Goal: Task Accomplishment & Management: Manage account settings

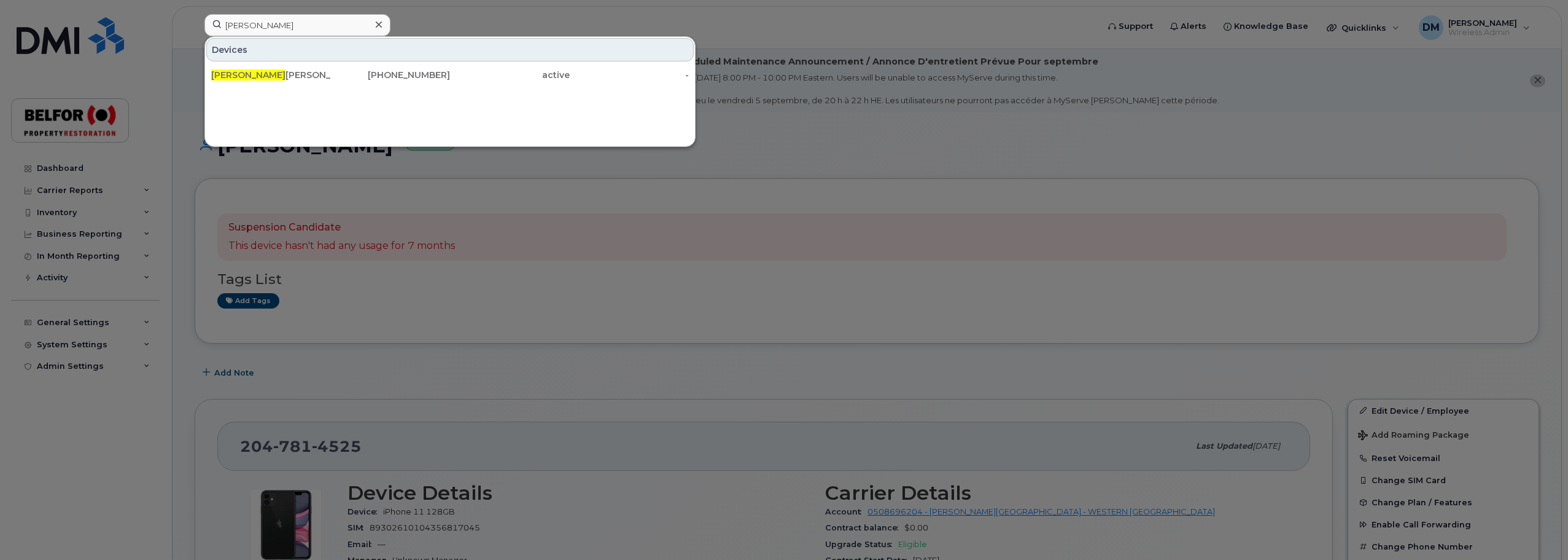
click at [238, 25] on input "[PERSON_NAME]" at bounding box center [297, 25] width 186 height 22
click at [238, 25] on input "[PERSON_NAME]" at bounding box center [297, 25] width 186 height 22
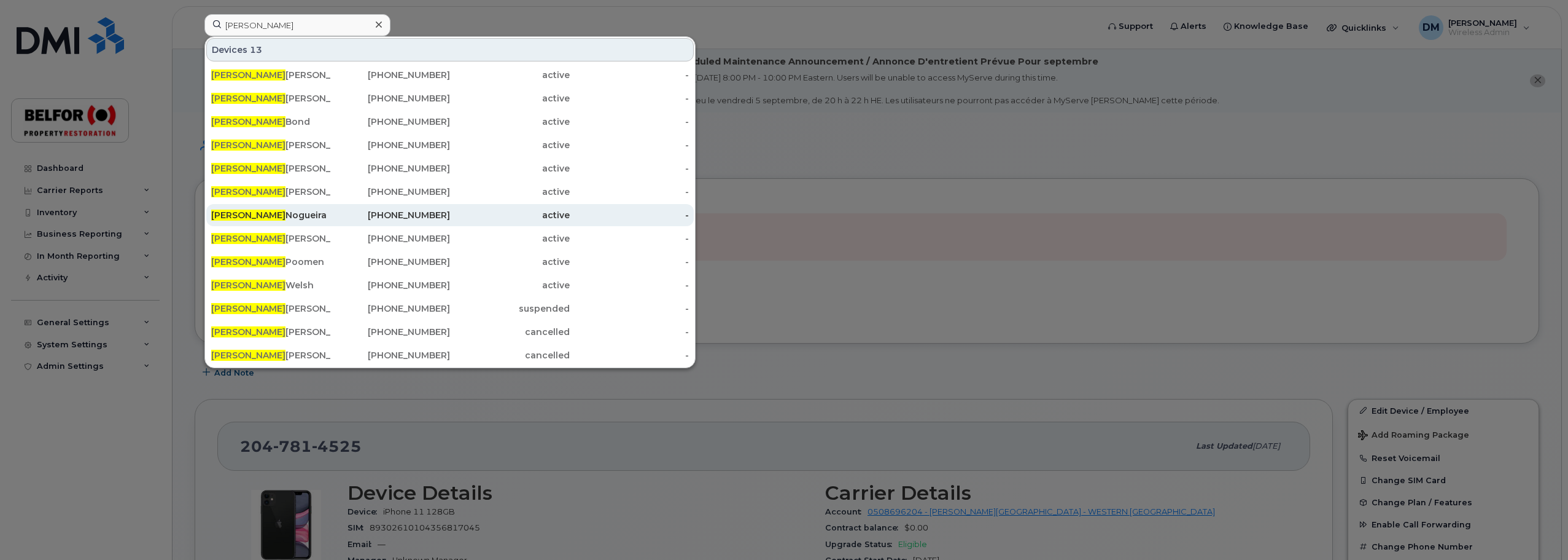
type input "[PERSON_NAME]"
click at [245, 211] on div "[PERSON_NAME]" at bounding box center [271, 215] width 120 height 12
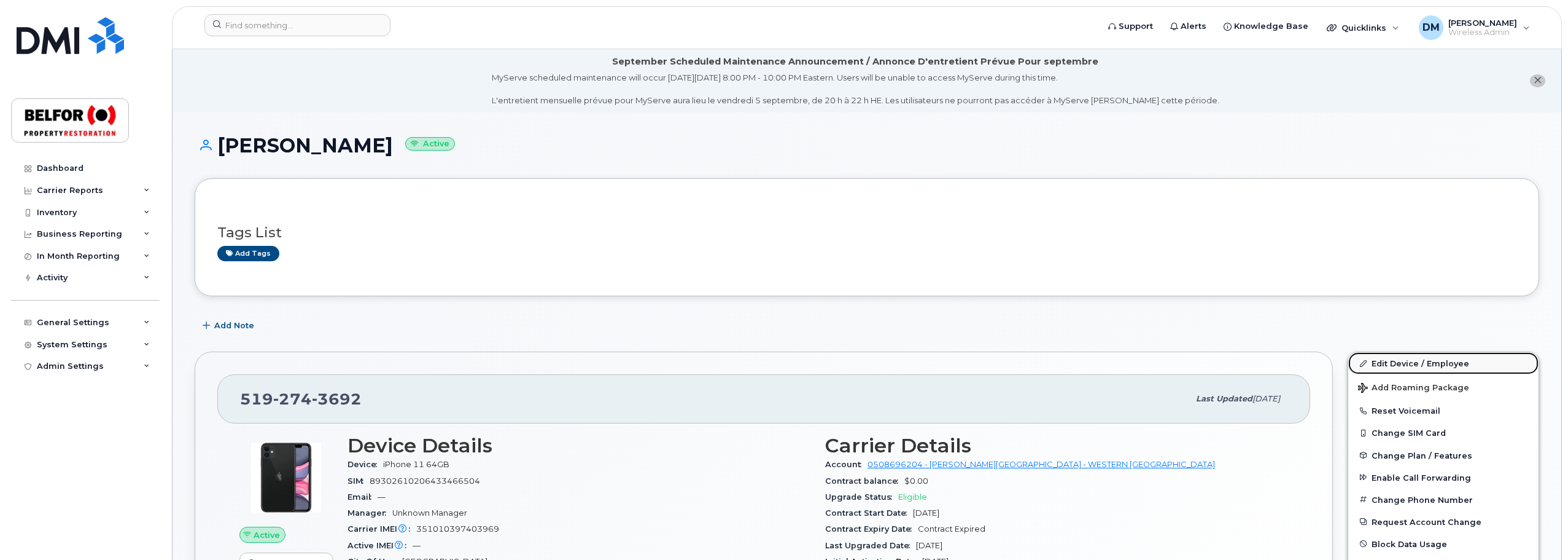
click at [1411, 357] on link "Edit Device / Employee" at bounding box center [1444, 363] width 191 height 22
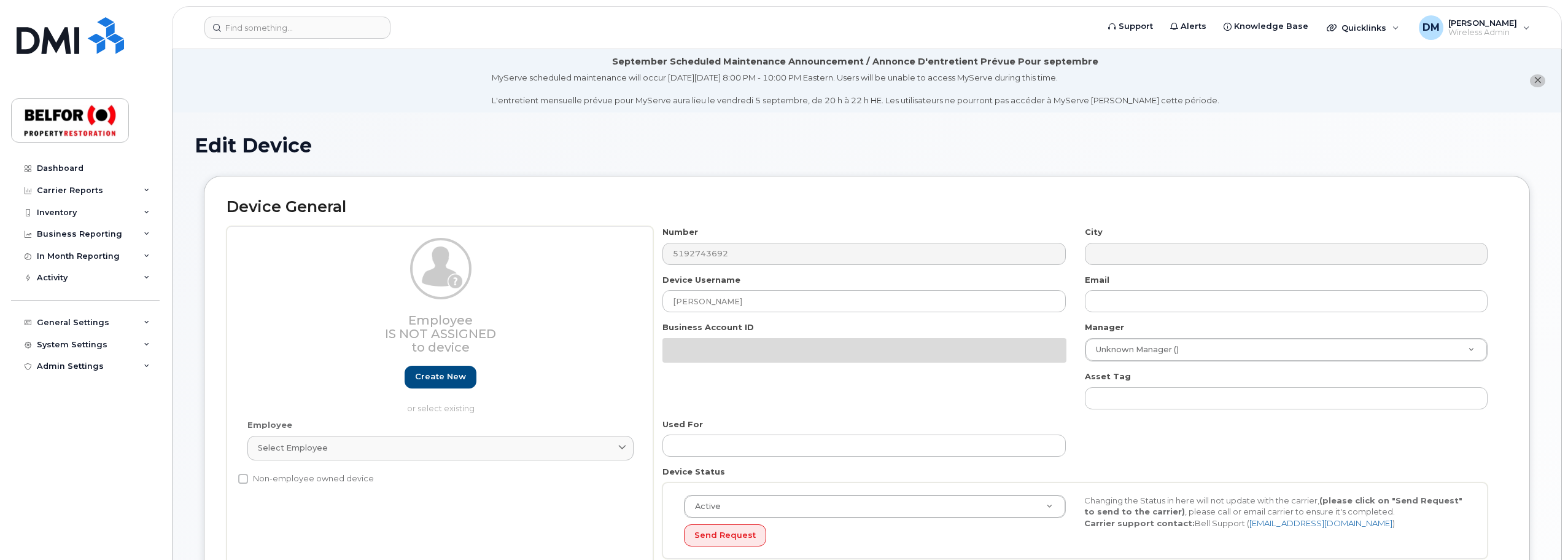
select select "5713140"
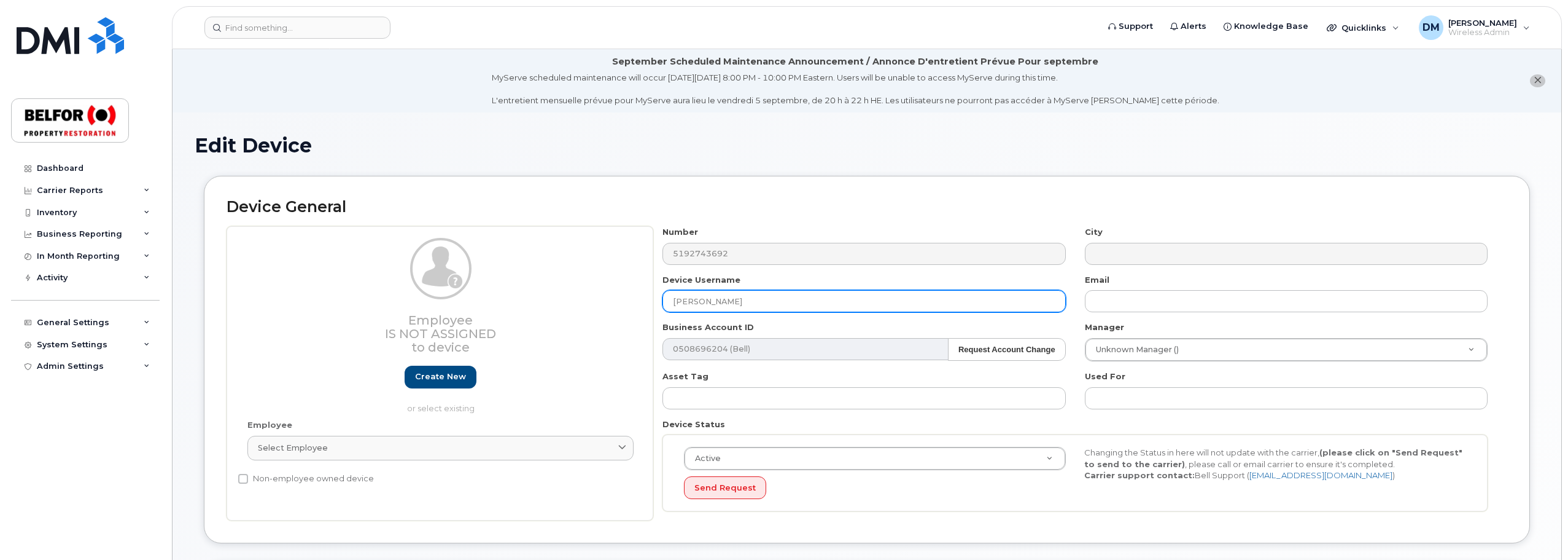
drag, startPoint x: 802, startPoint y: 299, endPoint x: 670, endPoint y: 306, distance: 132.2
click at [670, 306] on input "Kevin Nogueira" at bounding box center [864, 301] width 402 height 22
paste input "Jacqueline Knight"
type input "Jacqueline Knight"
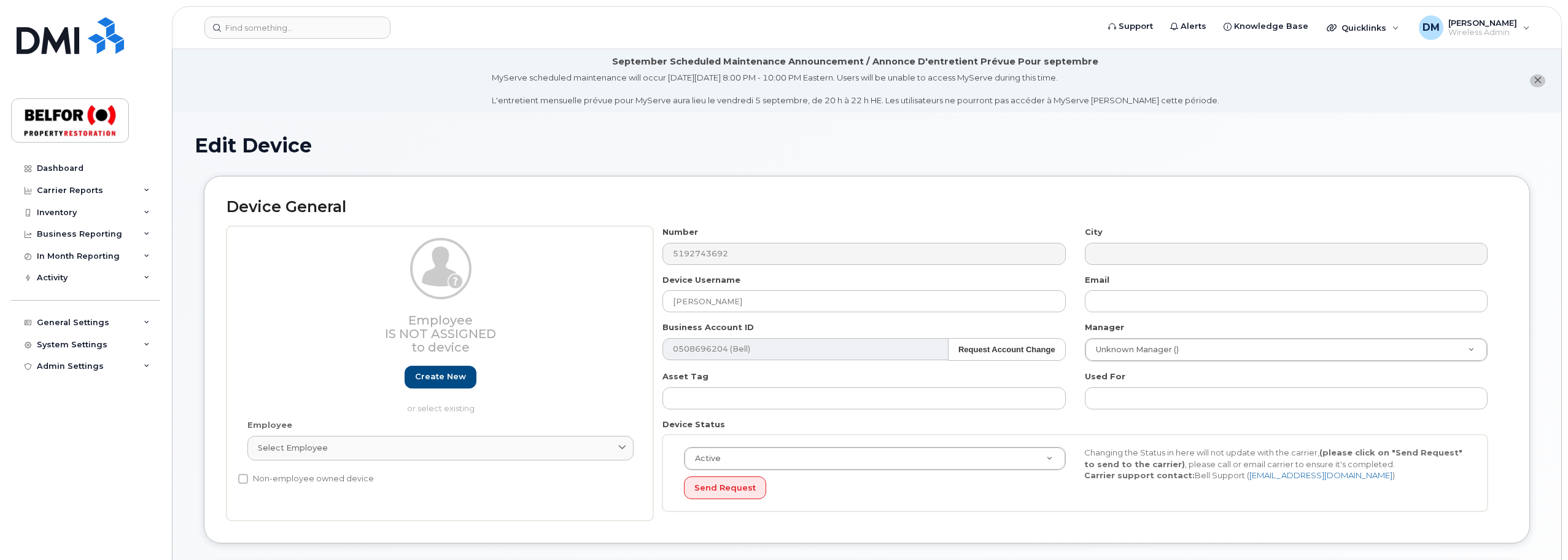
click at [1516, 426] on div "Device General Employee Is not assigned to device Create new or select existing…" at bounding box center [866, 359] width 1327 height 368
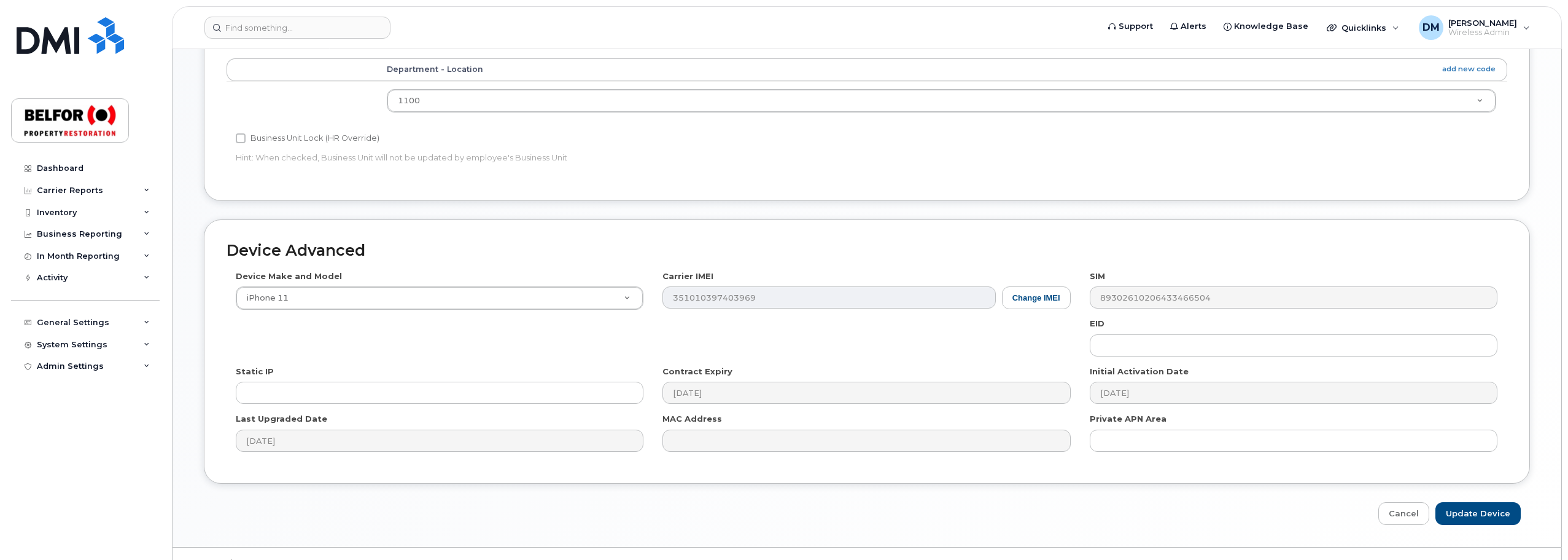
scroll to position [580, 0]
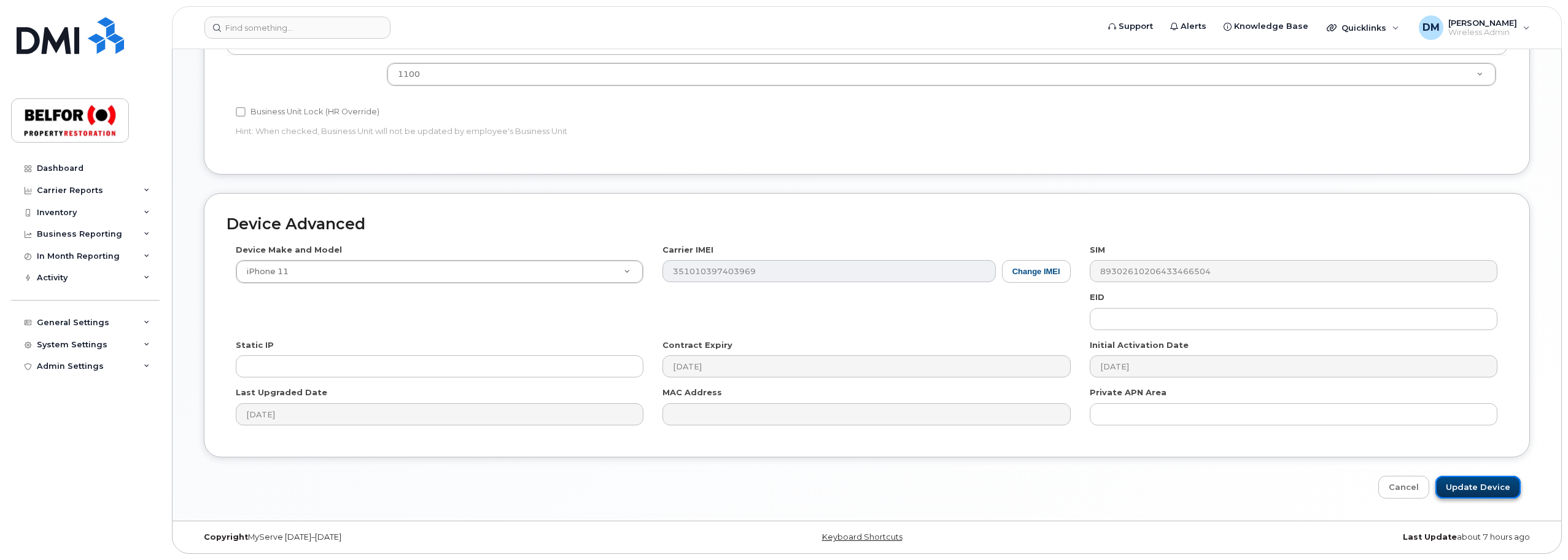
click at [1481, 490] on input "Update Device" at bounding box center [1478, 486] width 86 height 23
type input "Saving..."
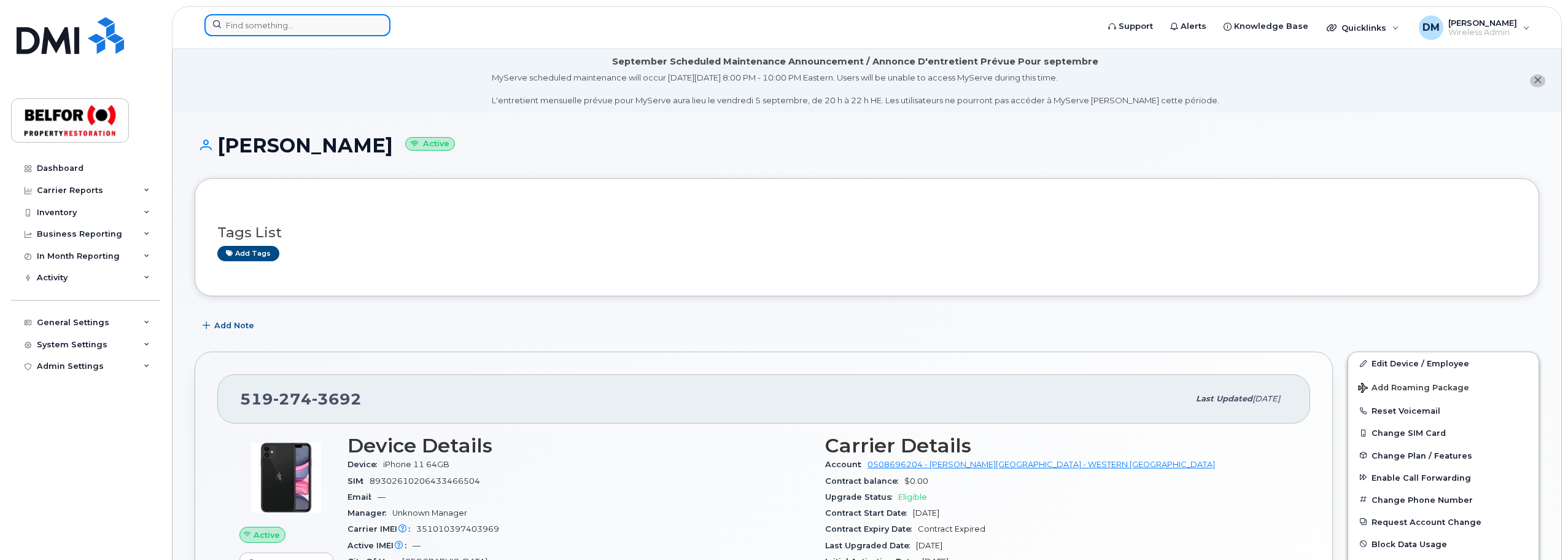
click at [231, 29] on input at bounding box center [297, 25] width 186 height 22
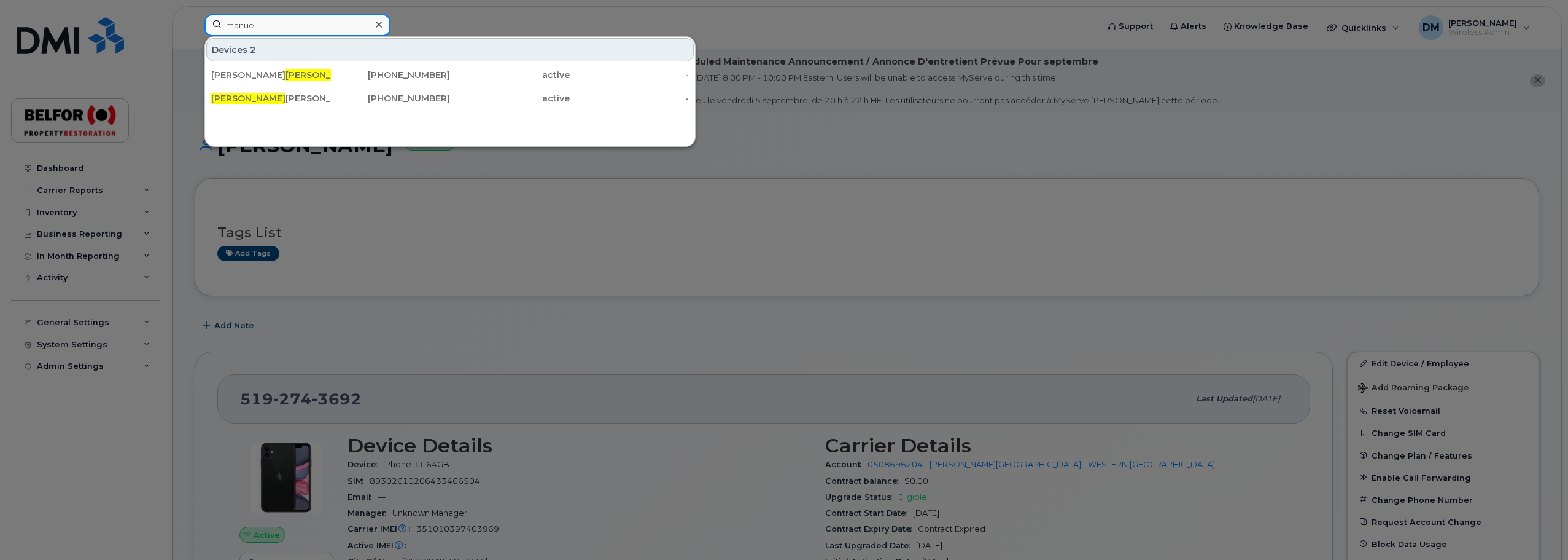
type input "manuel"
click at [402, 244] on div at bounding box center [784, 280] width 1568 height 560
